Goal: Information Seeking & Learning: Learn about a topic

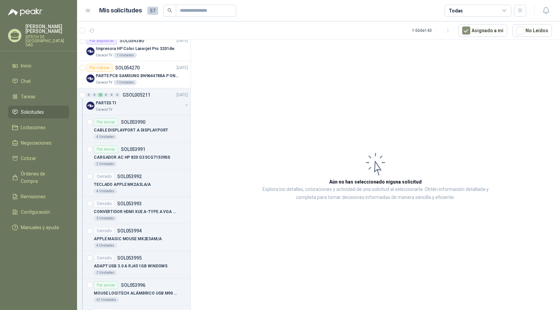
scroll to position [335, 0]
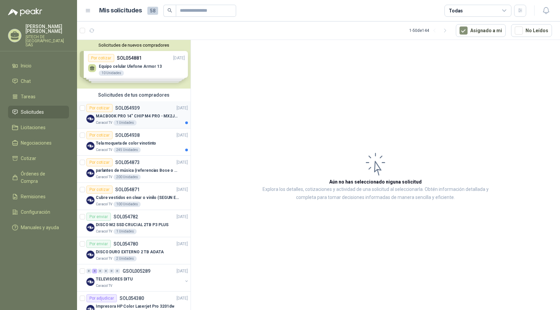
click at [133, 117] on p "MACBOOK PRO 14" CHIP M4 PRO - MX2J3E/A" at bounding box center [137, 116] width 83 height 6
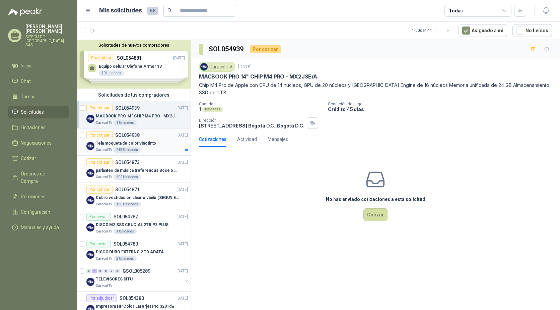
click at [147, 148] on div "Caracol TV 245 Unidades" at bounding box center [142, 149] width 92 height 5
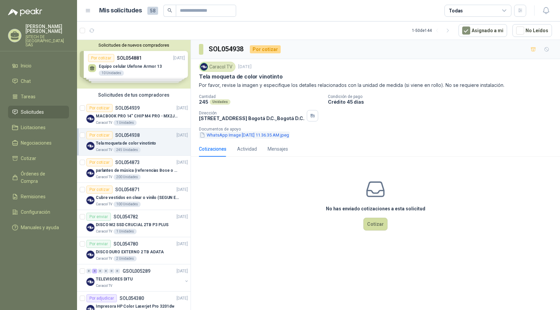
click at [216, 132] on button "WhatsApp Image [DATE] 11.36.35 AM.jpeg" at bounding box center [244, 134] width 91 height 7
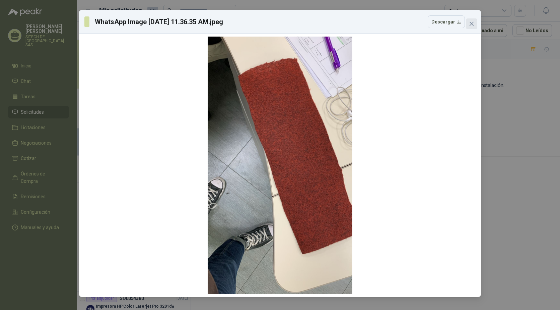
click at [472, 23] on icon "close" at bounding box center [471, 23] width 5 height 5
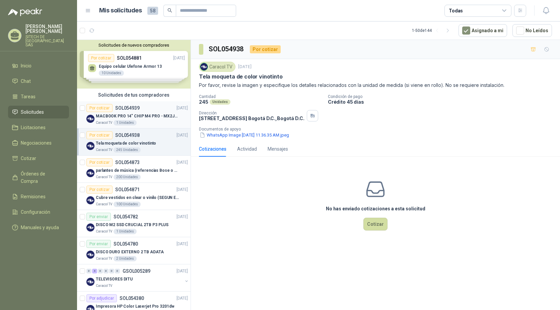
click at [107, 115] on p "MACBOOK PRO 14" CHIP M4 PRO - MX2J3E/A" at bounding box center [137, 116] width 83 height 6
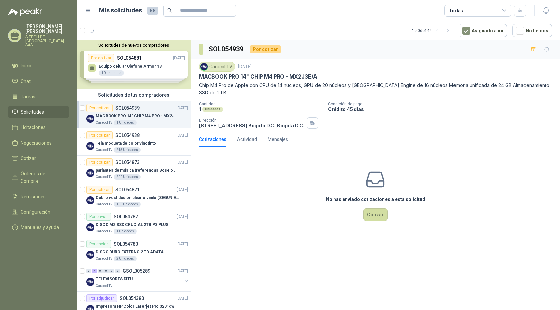
click at [244, 84] on p "Chip M4 Pro de Apple con CPU de 14 núcleos, GPU de 20 núcleos y [GEOGRAPHIC_DAT…" at bounding box center [375, 88] width 353 height 15
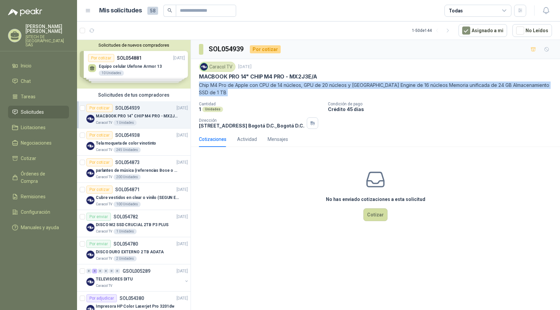
click at [244, 84] on p "Chip M4 Pro de Apple con CPU de 14 núcleos, GPU de 20 núcleos y [GEOGRAPHIC_DAT…" at bounding box center [375, 88] width 353 height 15
